Goal: Navigation & Orientation: Find specific page/section

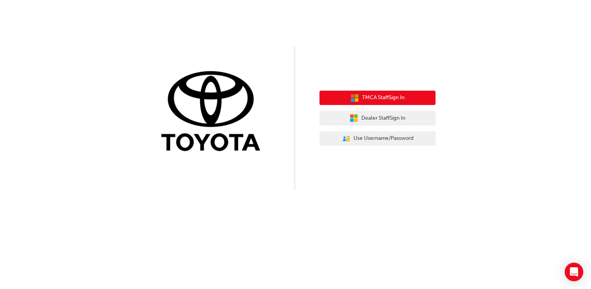
click at [369, 97] on span "TMCA Staff Sign In" at bounding box center [383, 97] width 43 height 9
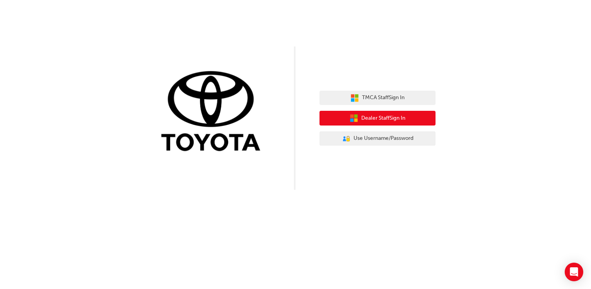
click at [408, 117] on button "Dealer Staff Sign In" at bounding box center [378, 118] width 116 height 15
